Goal: Task Accomplishment & Management: Manage account settings

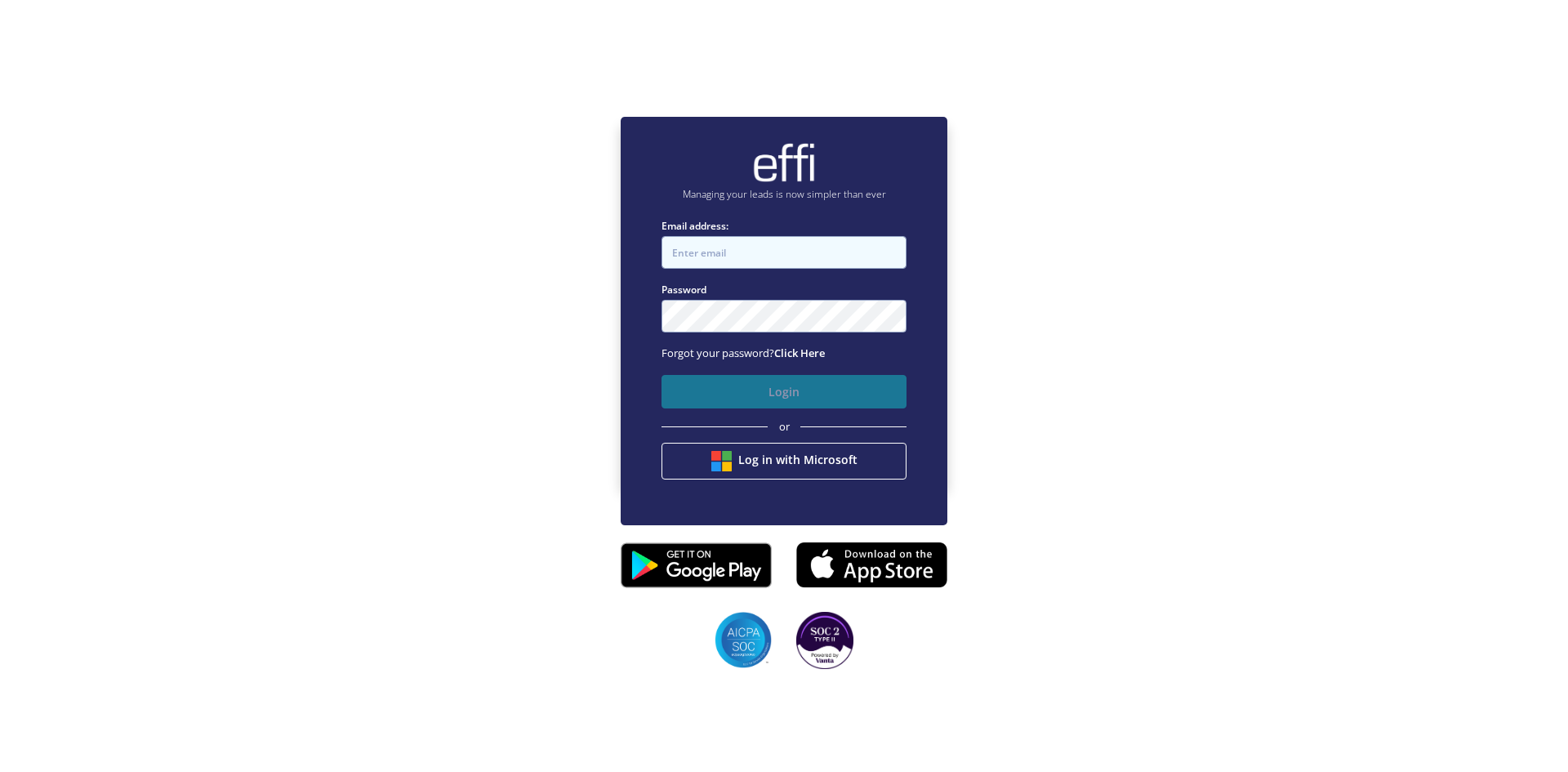
type input "[EMAIL_ADDRESS][DOMAIN_NAME]"
click at [794, 403] on button "Login" at bounding box center [784, 392] width 245 height 34
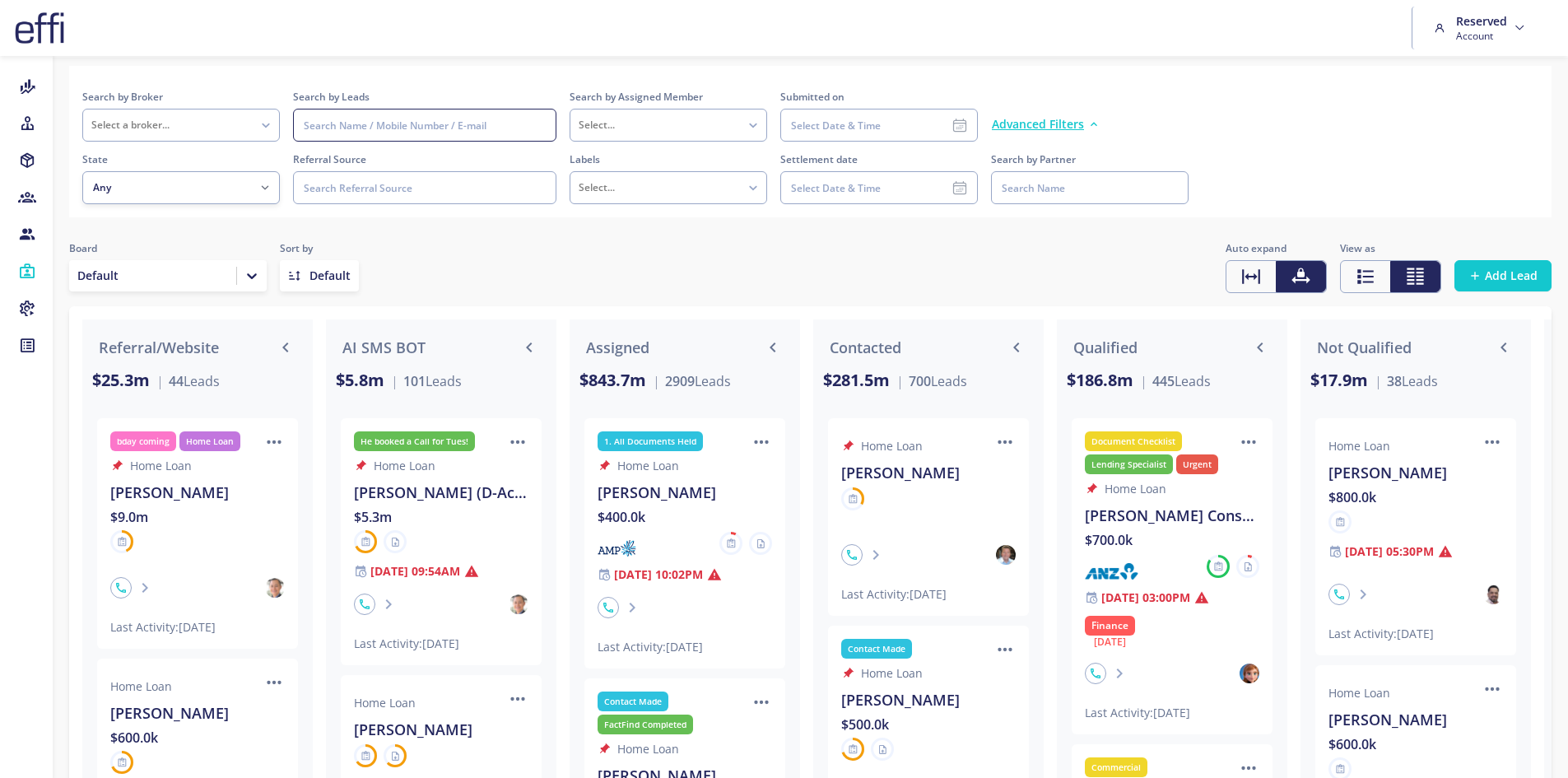
click at [428, 135] on input at bounding box center [425, 125] width 264 height 33
click at [430, 128] on input at bounding box center [425, 125] width 264 height 33
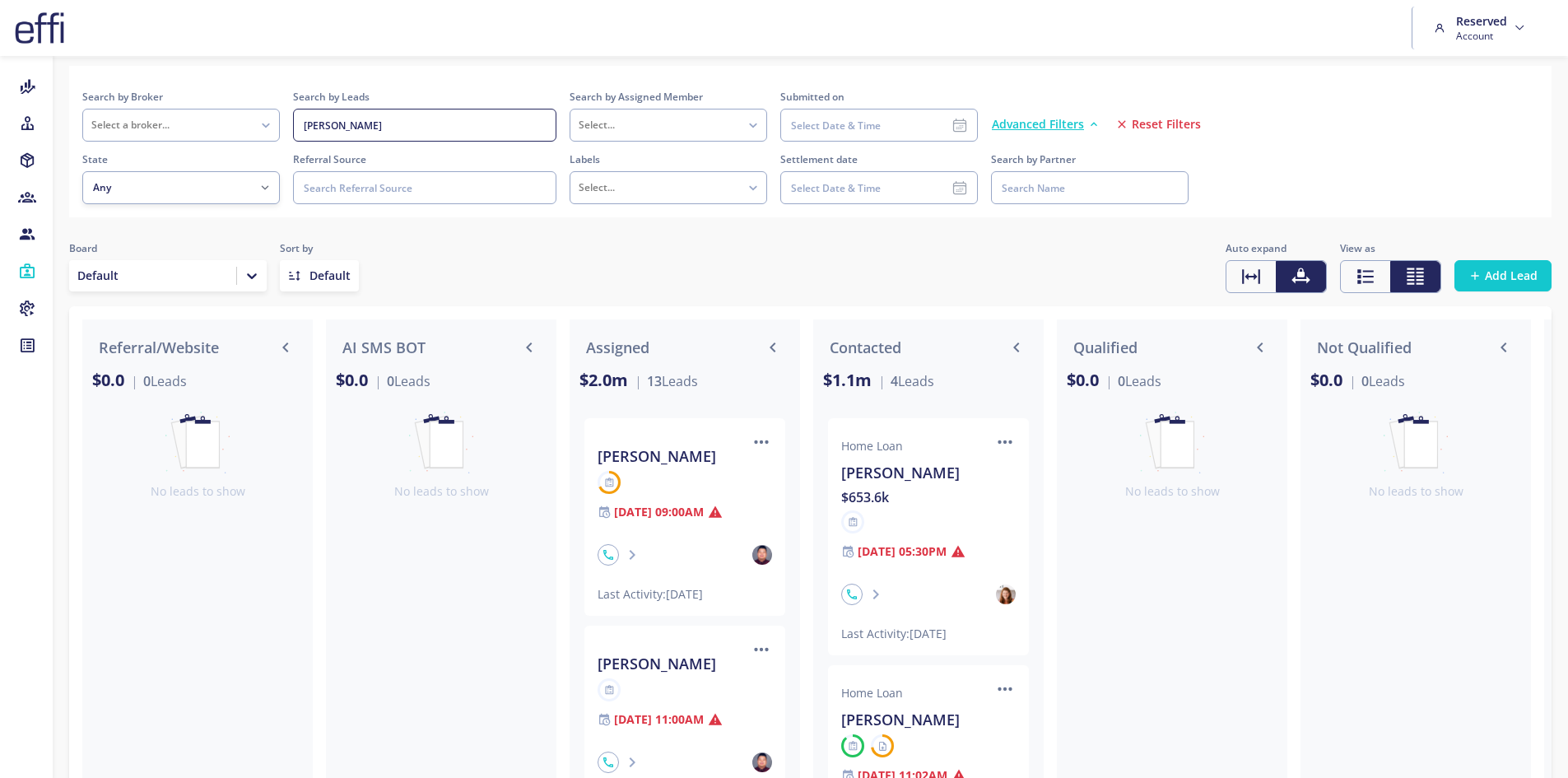
click at [505, 119] on input "[PERSON_NAME]" at bounding box center [425, 125] width 264 height 33
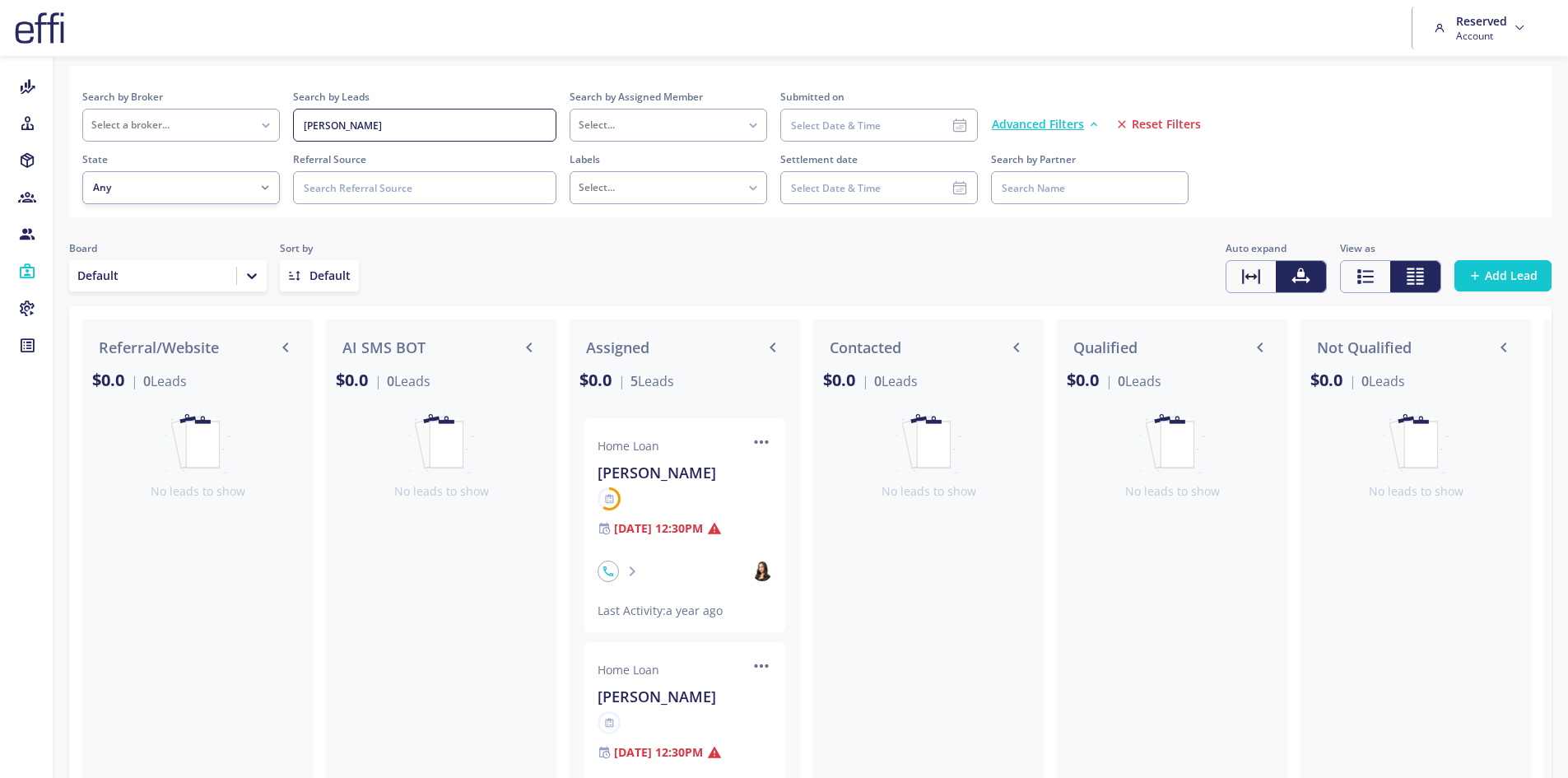
type input "[PERSON_NAME]"
click at [321, 278] on div at bounding box center [330, 275] width 41 height 16
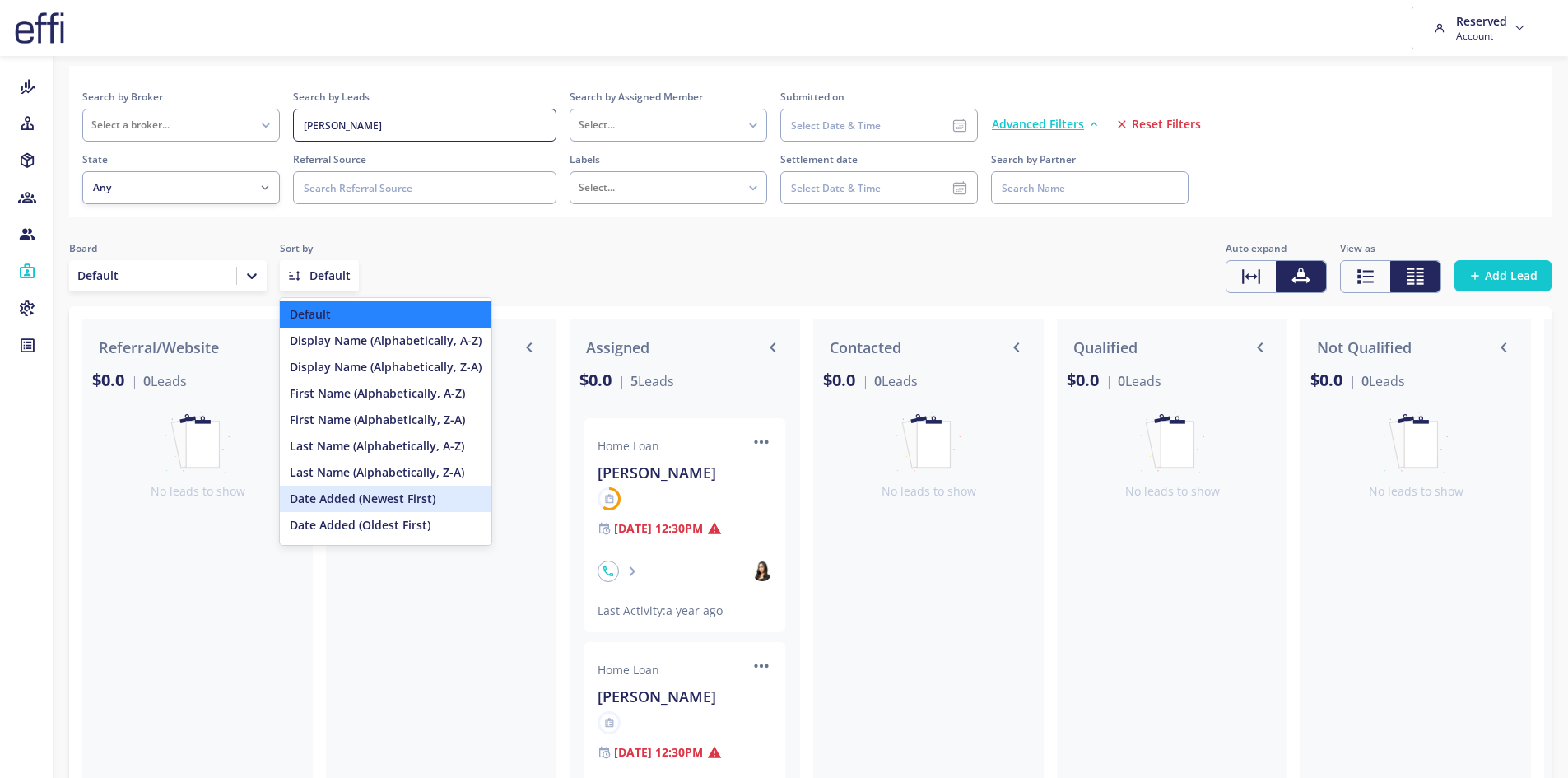
click at [372, 500] on div "Date Added (Newest First)" at bounding box center [385, 499] width 211 height 27
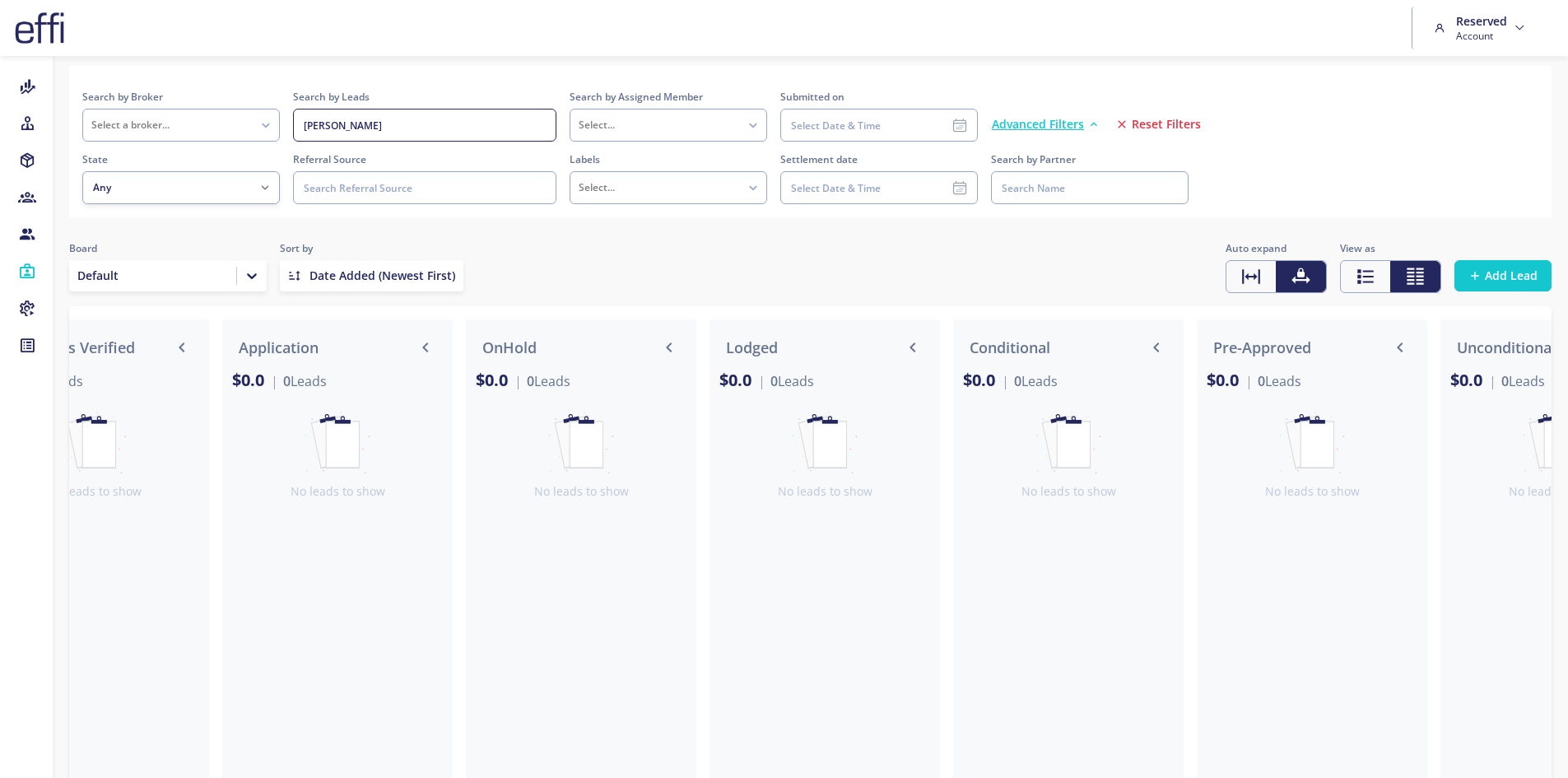
scroll to position [0, 2917]
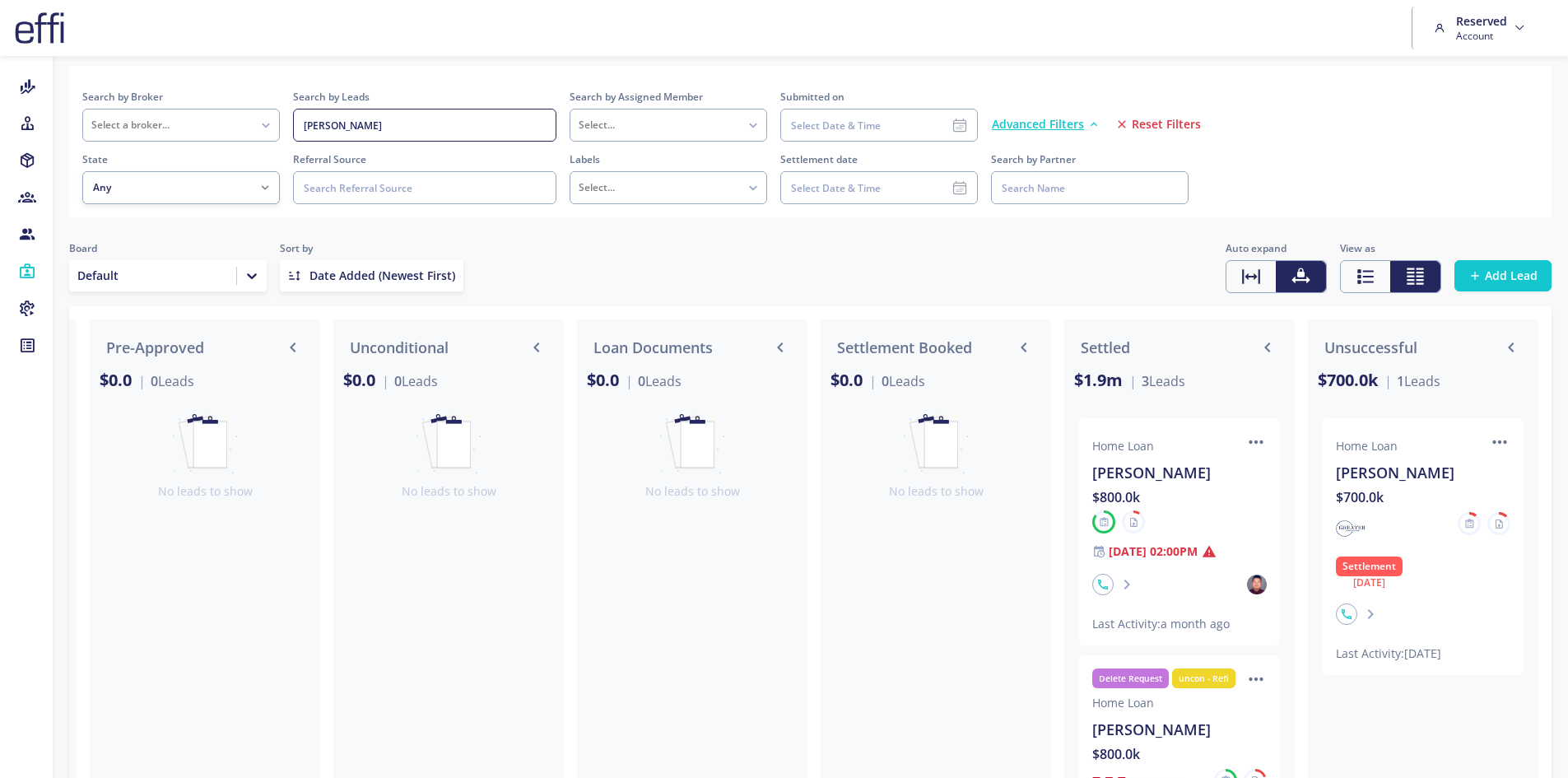
click at [1214, 522] on div at bounding box center [1179, 522] width 175 height 23
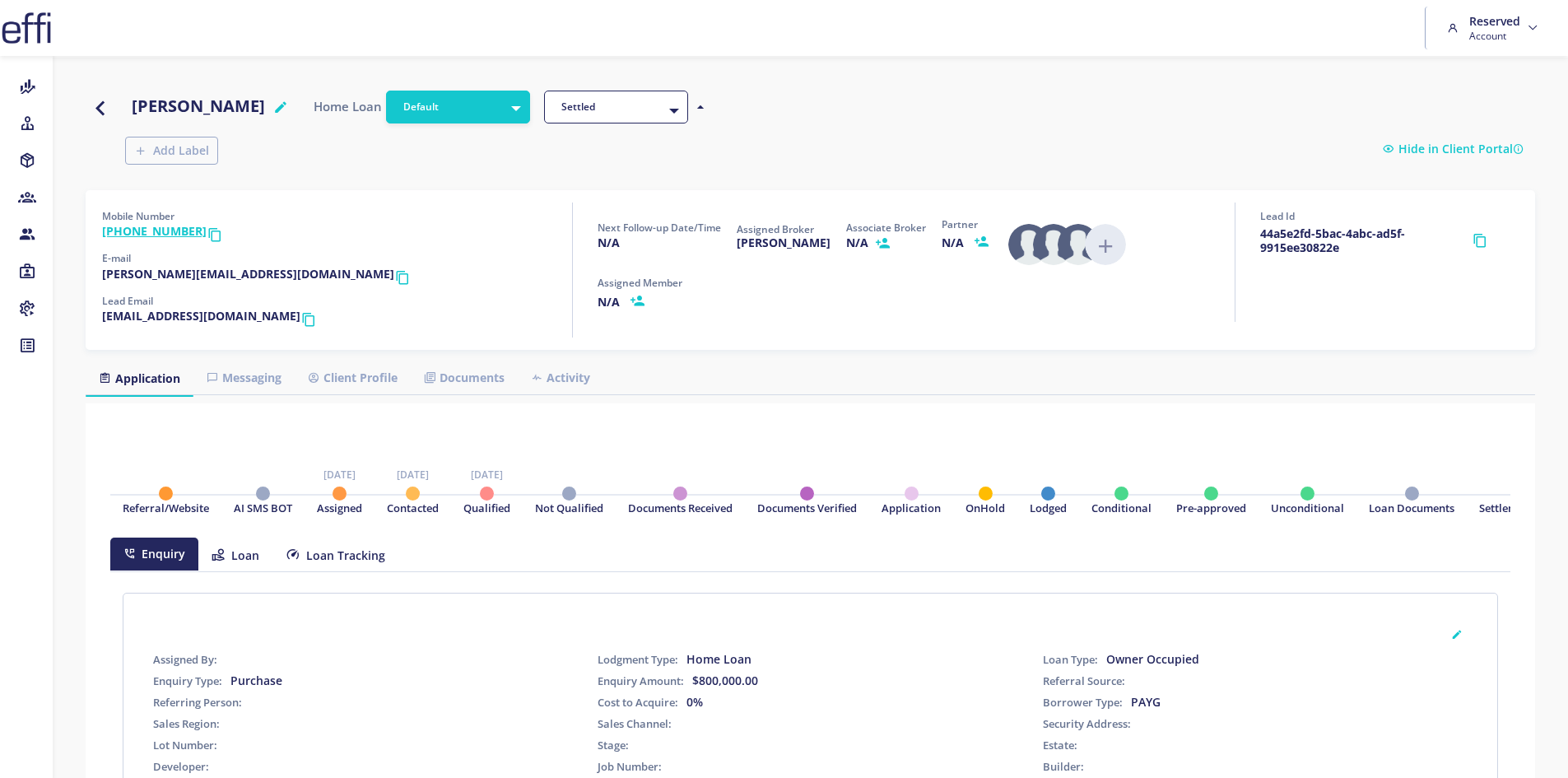
click at [358, 362] on link "Client Profile" at bounding box center [353, 377] width 116 height 31
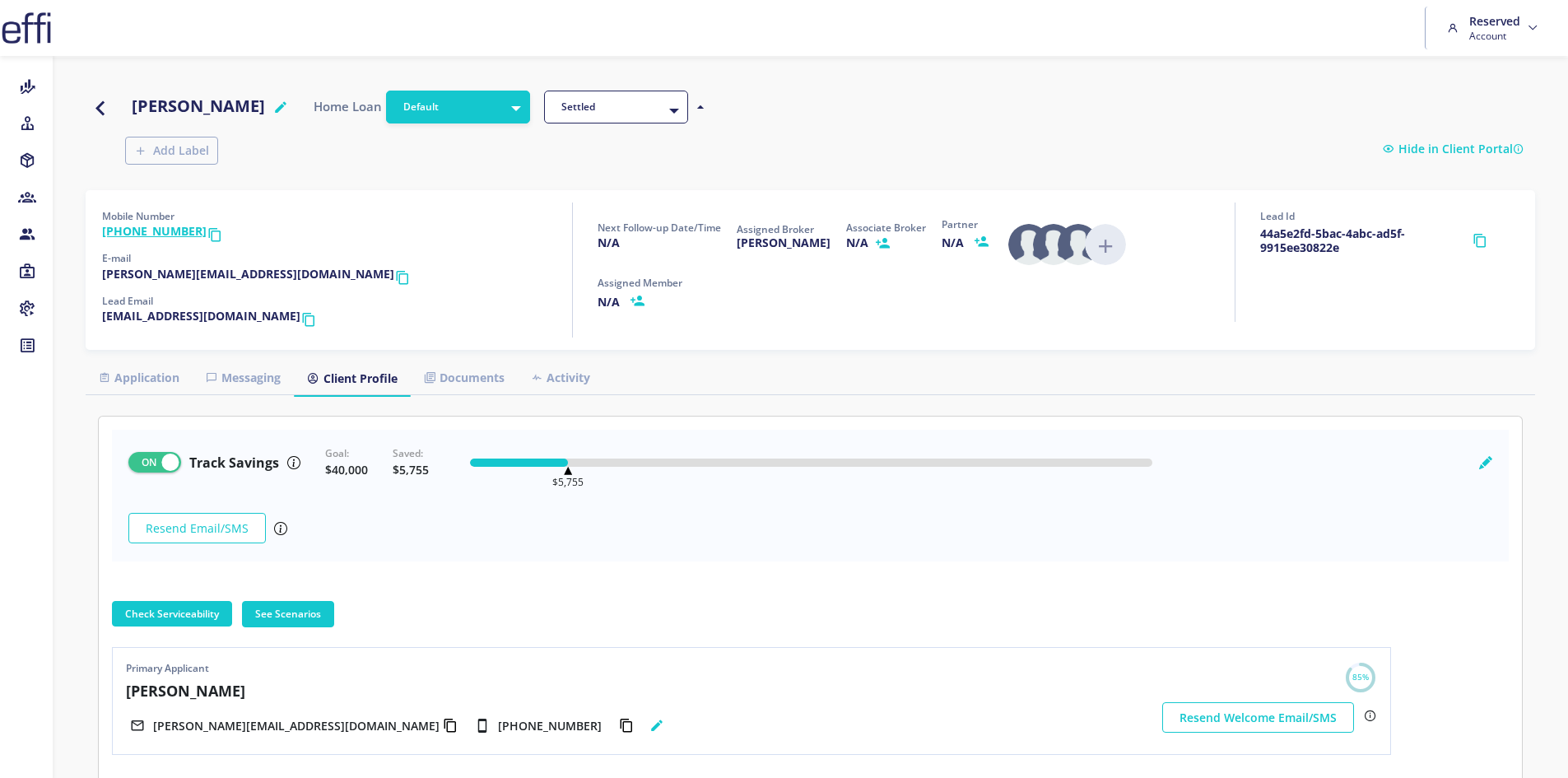
scroll to position [88, 0]
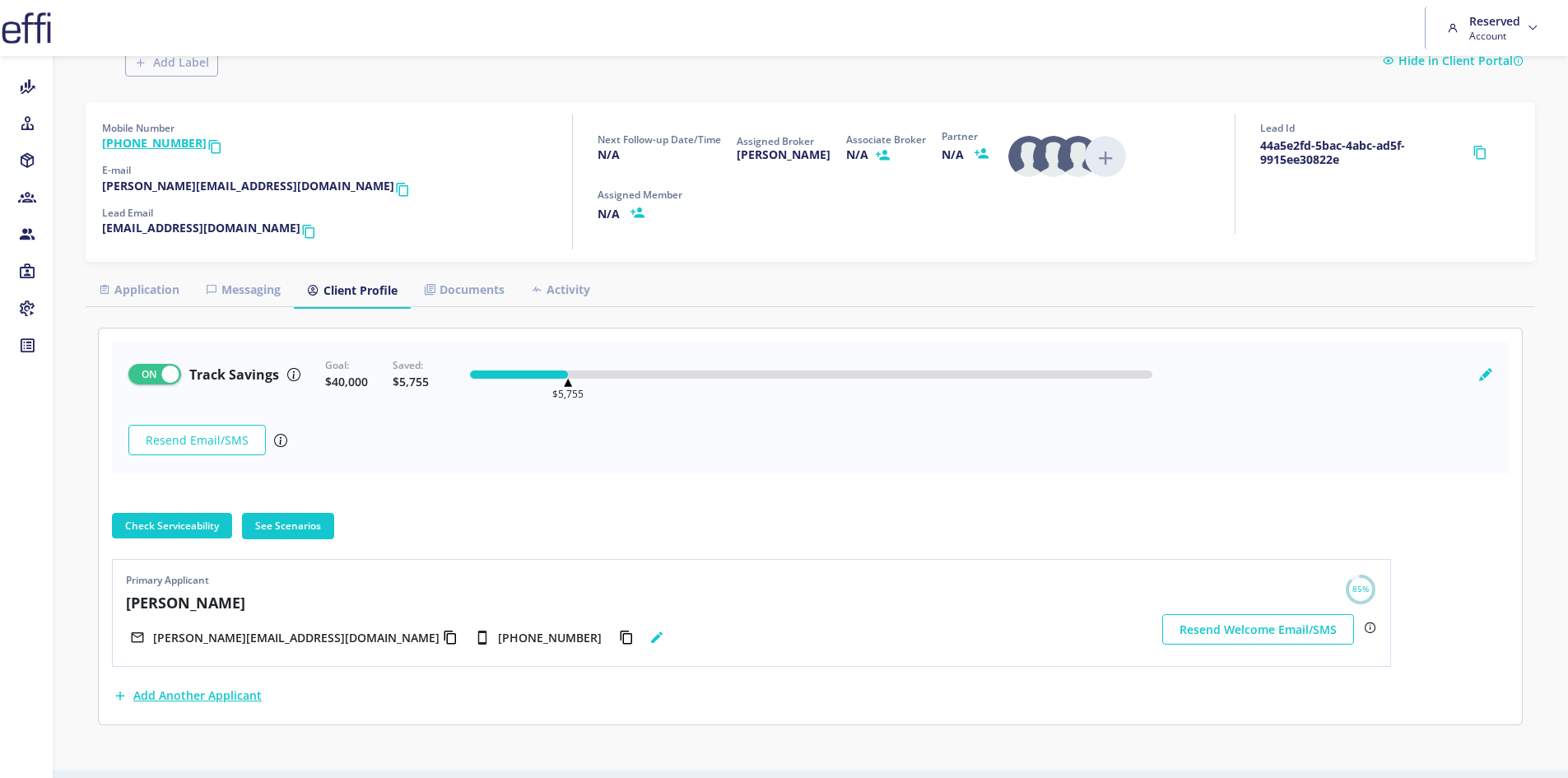
click at [126, 573] on link at bounding box center [126, 573] width 0 height 0
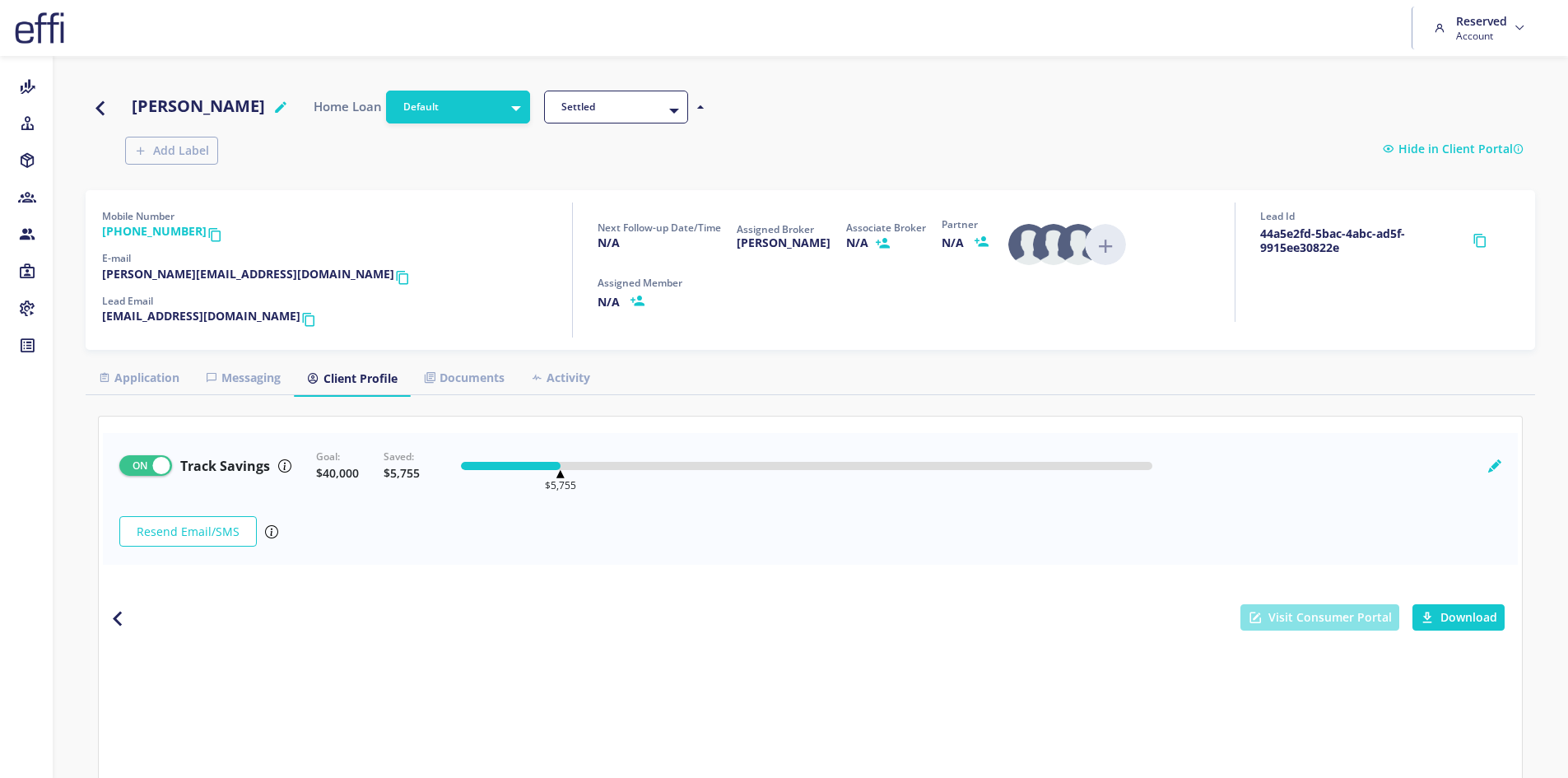
click at [1315, 604] on span "Visit Consumer Portal" at bounding box center [1320, 618] width 159 height 27
